Goal: Task Accomplishment & Management: Manage account settings

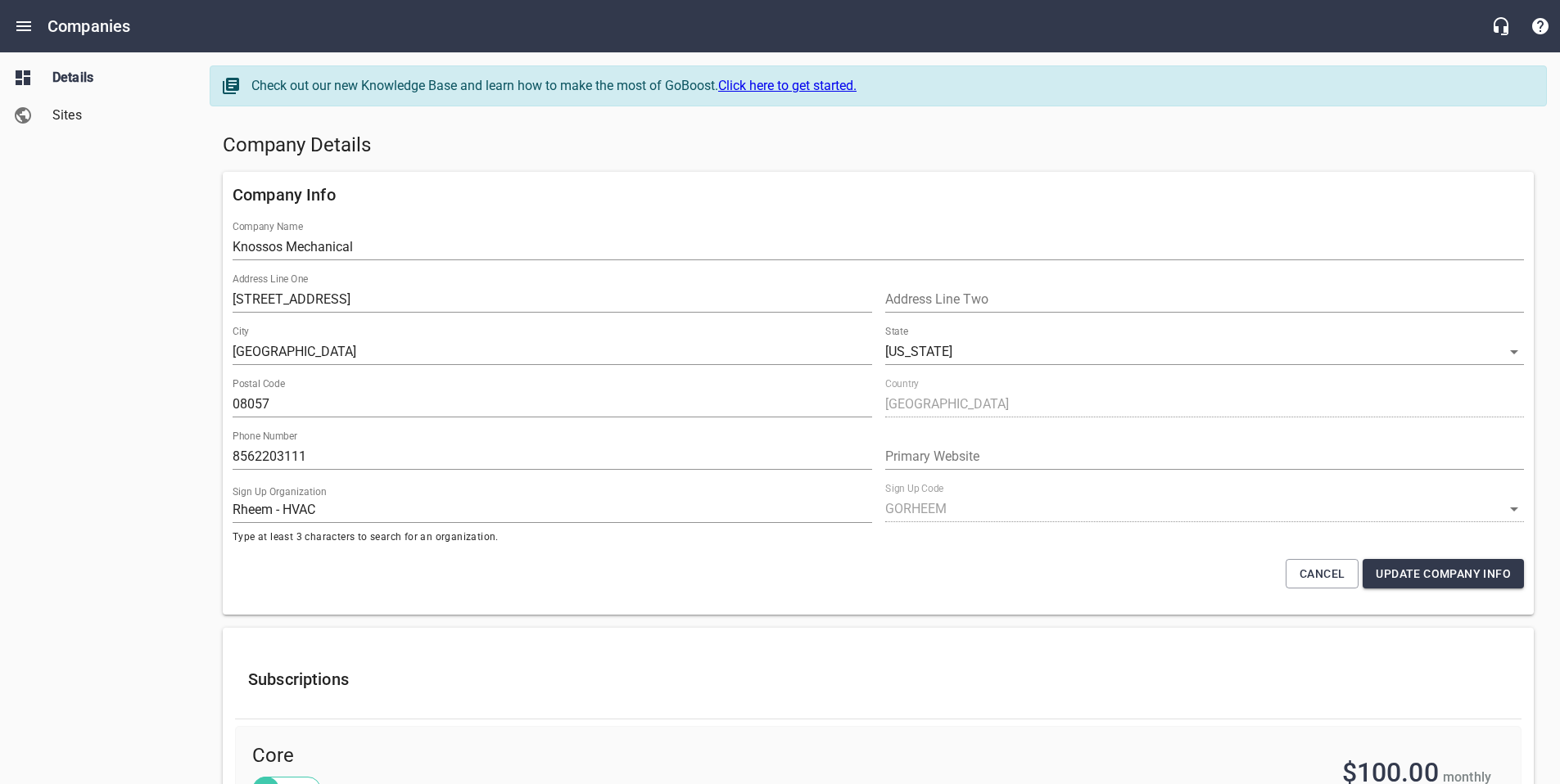
select select "[US_STATE]"
select select "48"
click at [25, 27] on icon "Open drawer" at bounding box center [24, 26] width 20 height 20
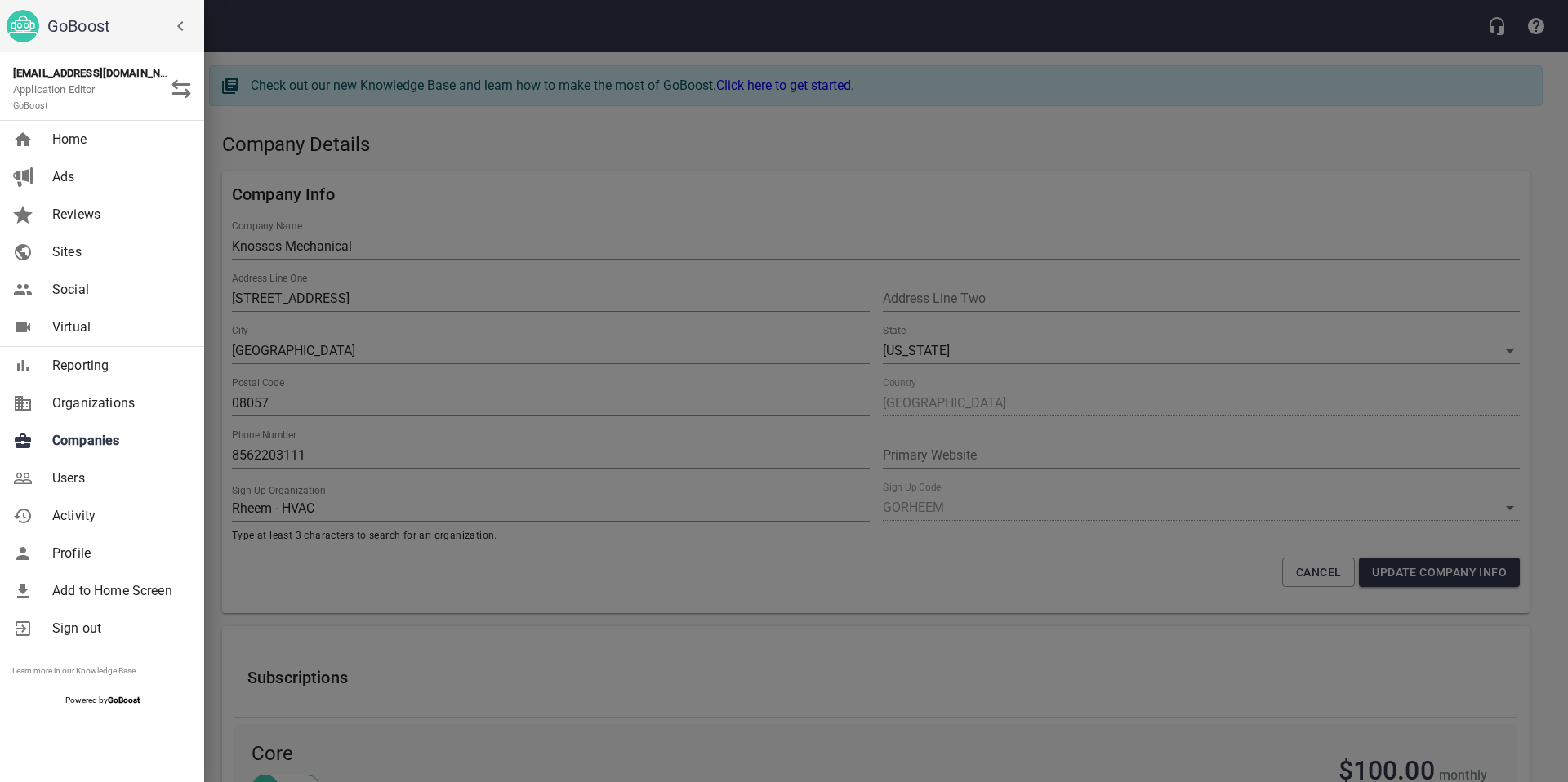
click at [103, 433] on span "Companies" at bounding box center [118, 441] width 133 height 20
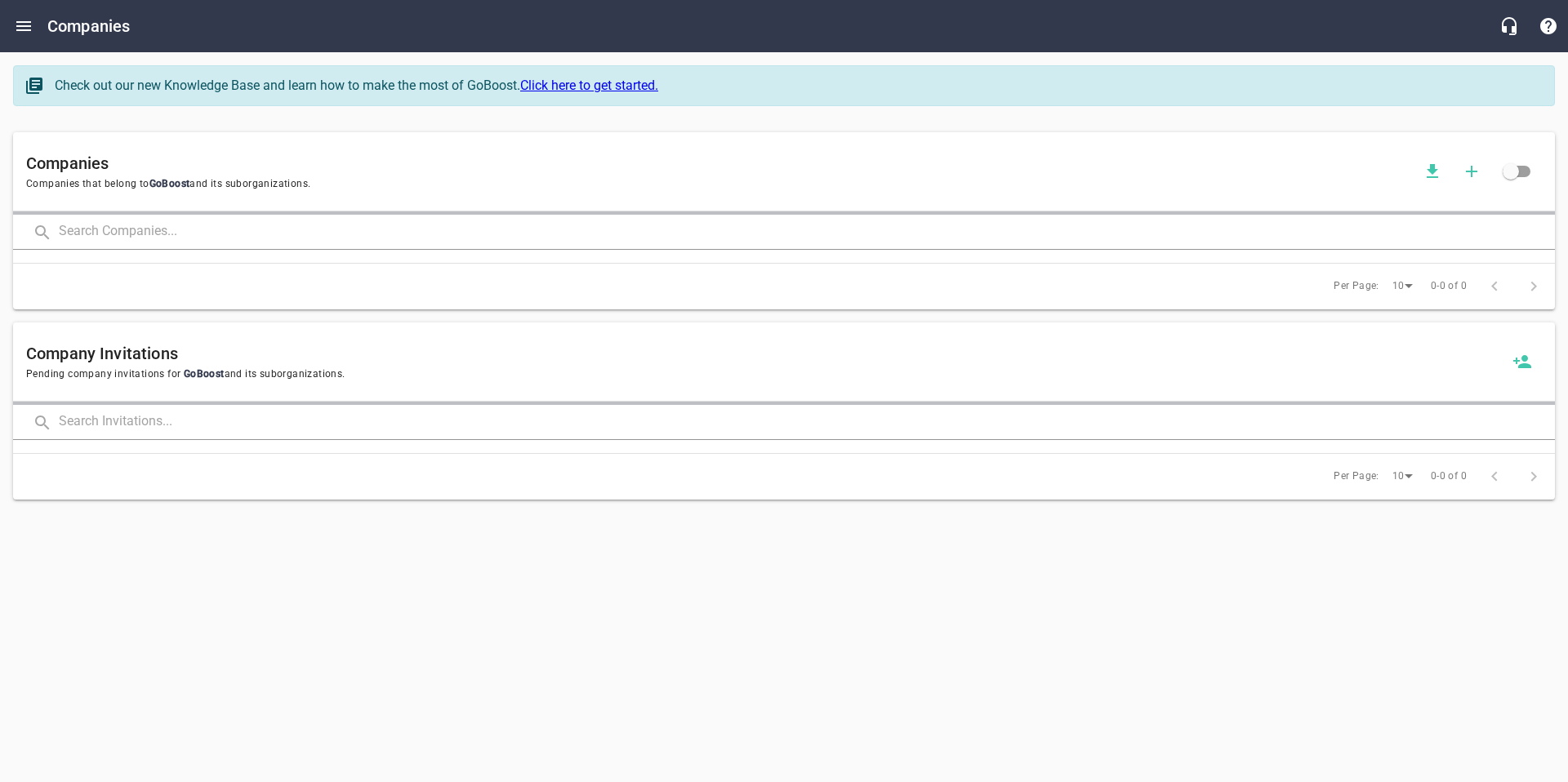
click at [166, 219] on input "text" at bounding box center [807, 232] width 1497 height 35
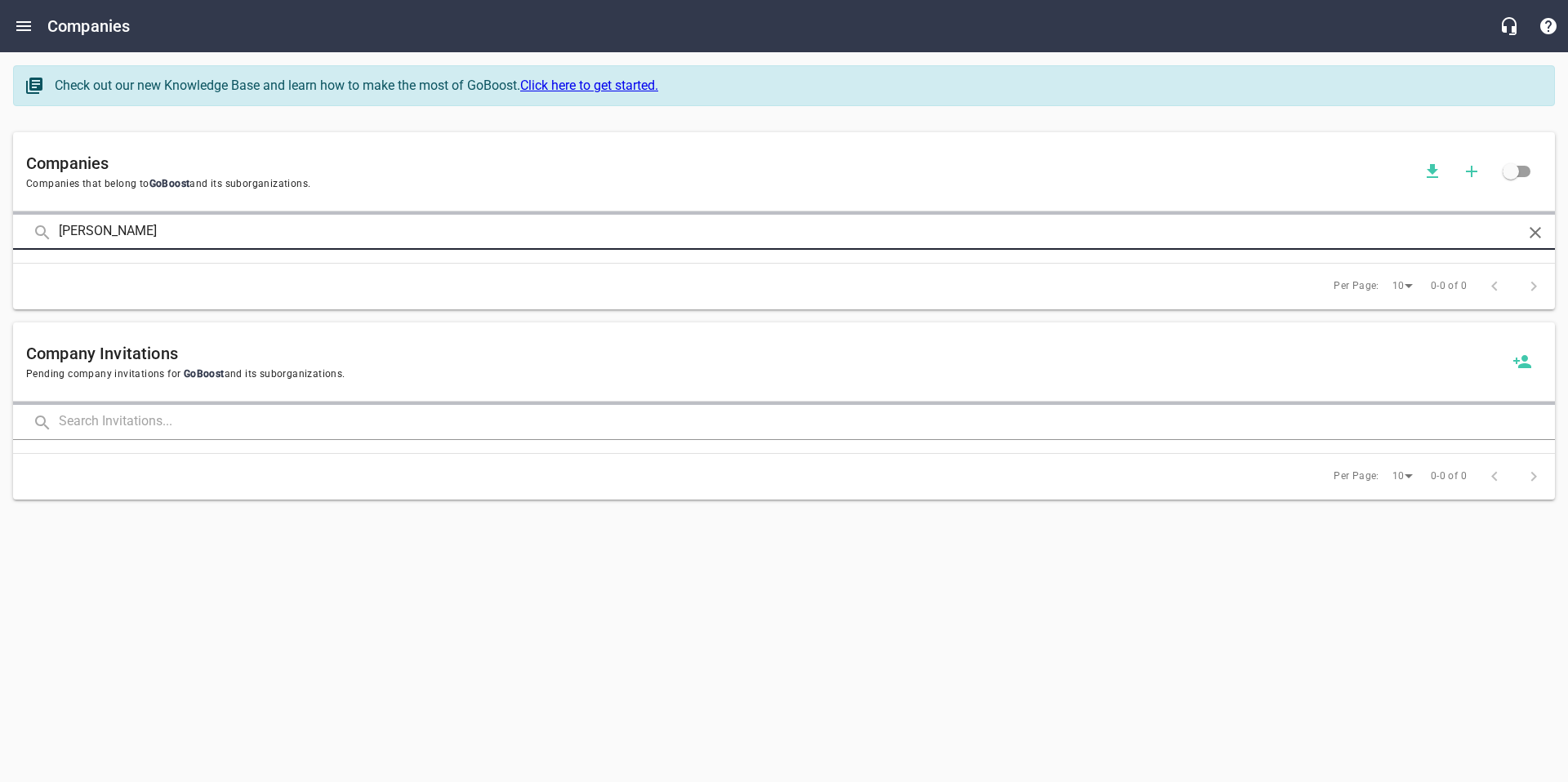
type input "[PERSON_NAME]"
click button at bounding box center [0, 0] width 0 height 0
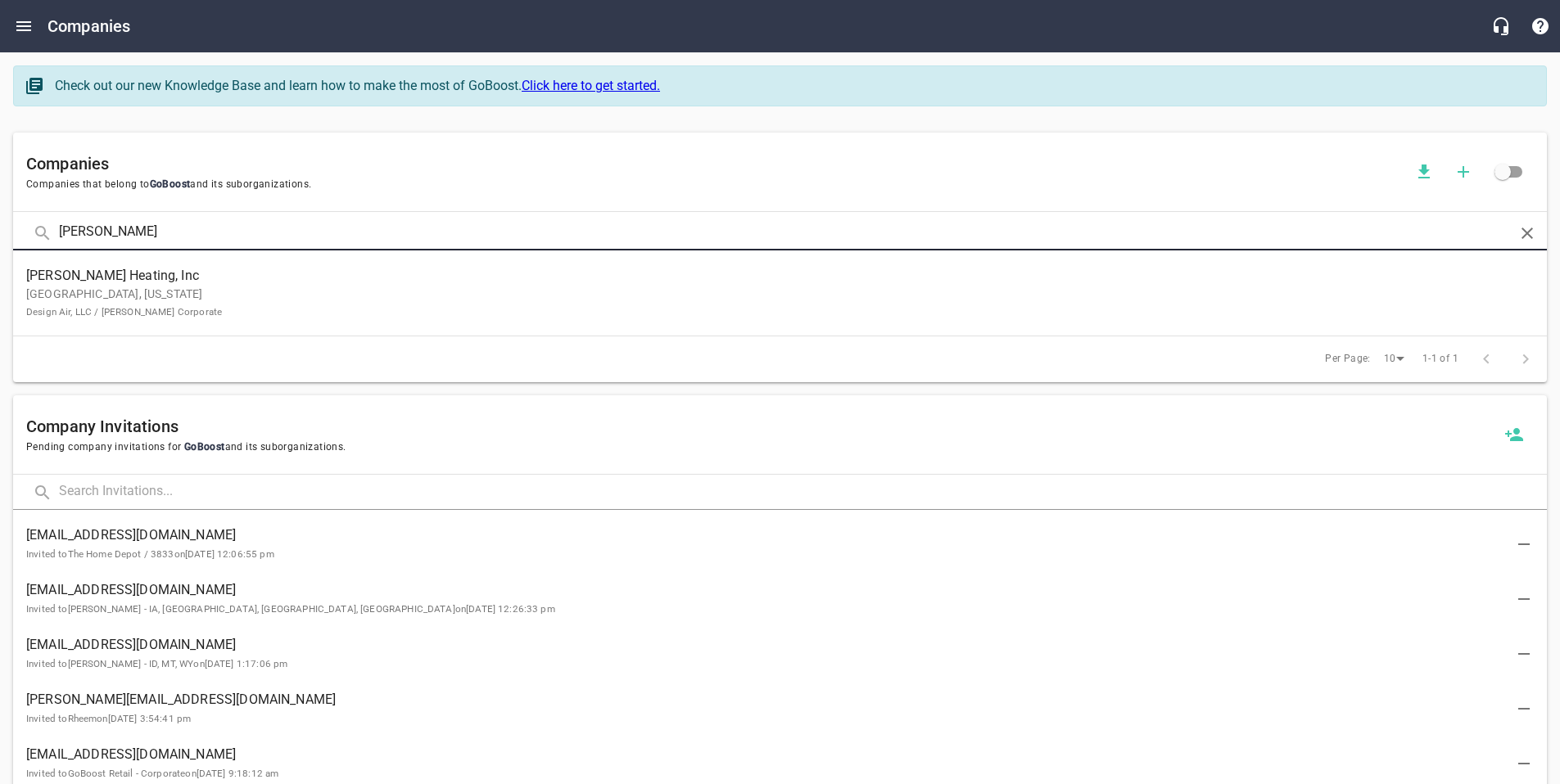
click at [127, 282] on span "[PERSON_NAME] Heating, Inc" at bounding box center [767, 276] width 1481 height 20
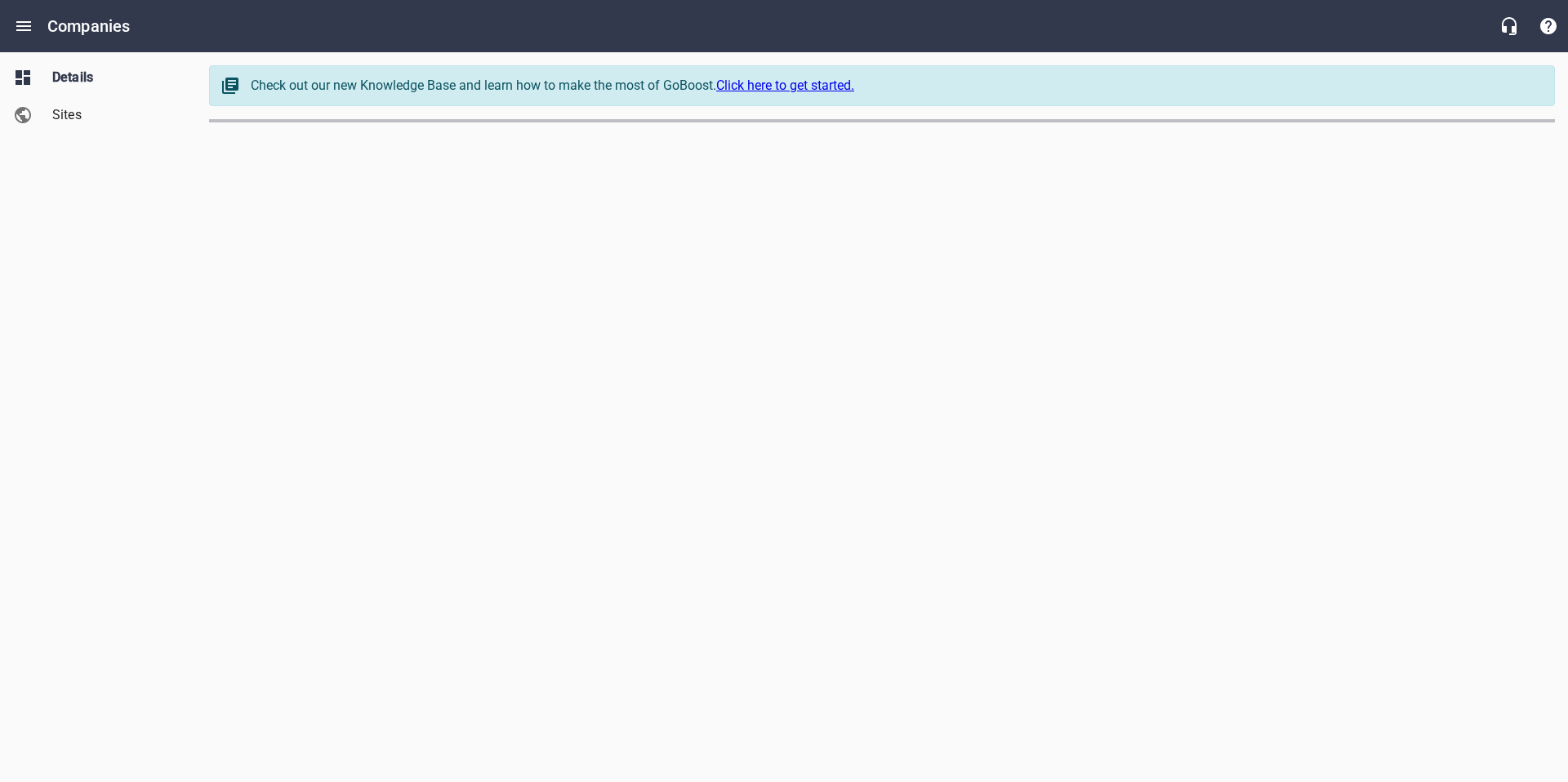
select select "[US_STATE]"
select select "62"
